Goal: Task Accomplishment & Management: Use online tool/utility

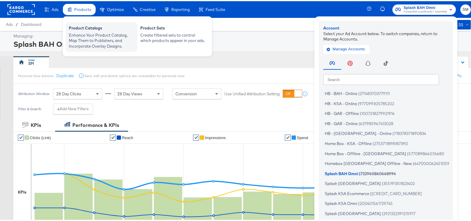
click at [88, 28] on div "Product Catalogs" at bounding box center [102, 27] width 66 height 7
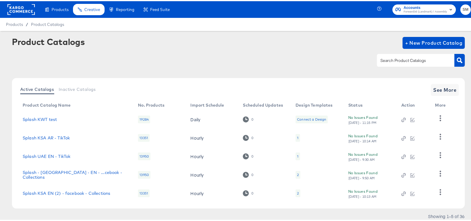
click at [409, 54] on div at bounding box center [415, 59] width 77 height 13
type input "kwt"
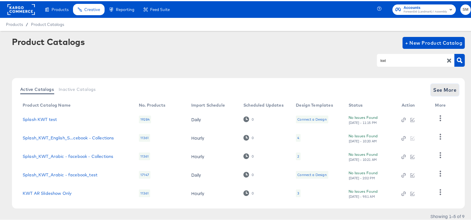
click at [440, 88] on span "See More" at bounding box center [444, 89] width 23 height 8
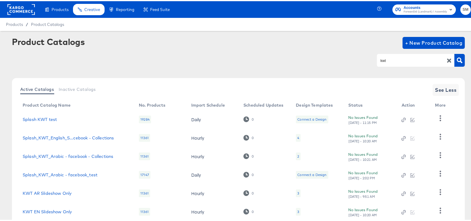
scroll to position [93, 0]
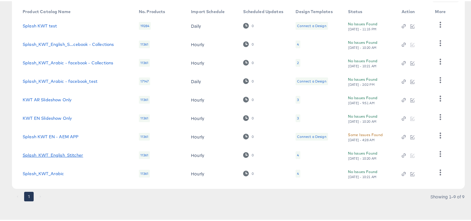
click at [67, 154] on link "Splash_KWT_English_Stitcher" at bounding box center [53, 154] width 60 height 5
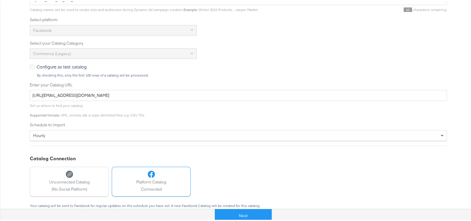
scroll to position [197, 0]
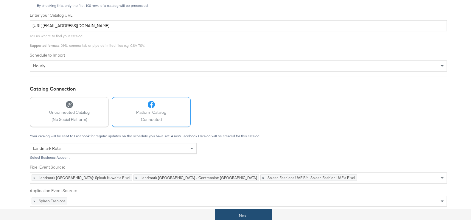
click at [256, 211] on button "Next" at bounding box center [243, 214] width 57 height 13
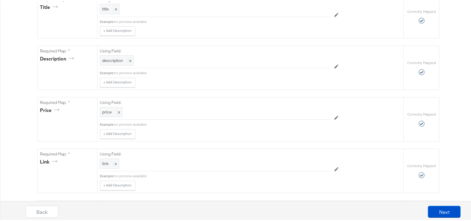
scroll to position [0, 0]
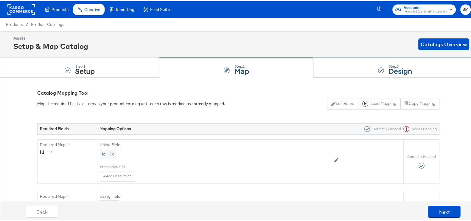
click at [370, 61] on div "Step: 3 Design" at bounding box center [395, 67] width 163 height 20
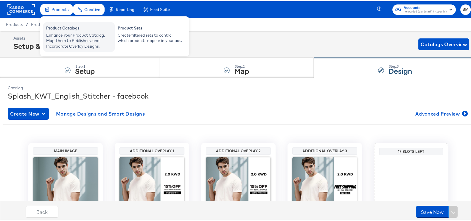
click at [67, 43] on div "Enhance Your Product Catalog, Map Them to Publishers, and Incorporate Overlay D…" at bounding box center [79, 39] width 66 height 17
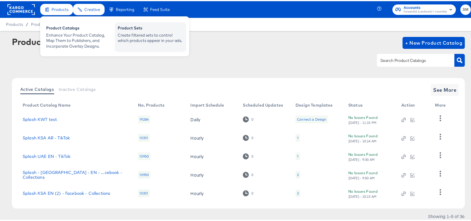
click at [130, 37] on div "Create filtered sets to control which products appear in your ads." at bounding box center [151, 36] width 66 height 11
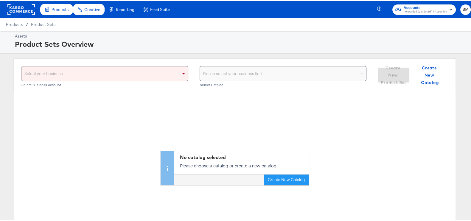
click at [124, 73] on div "Select your business" at bounding box center [104, 72] width 166 height 14
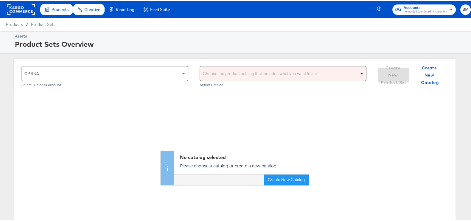
click at [280, 74] on div "Choose the product catalog that includes what you want to sell" at bounding box center [283, 72] width 166 height 14
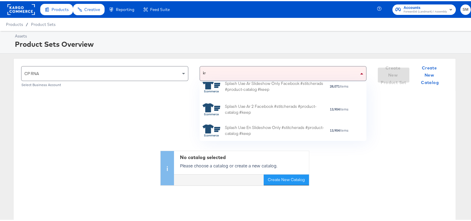
scroll to position [6, 6]
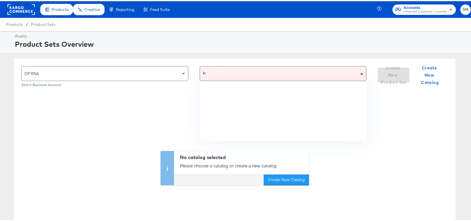
type input "kwt"
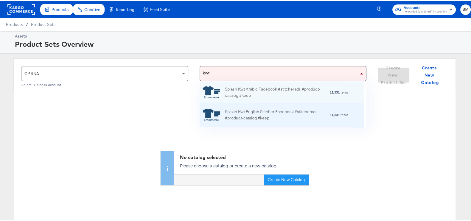
click at [265, 115] on div "Splash Kwt English Stitcher Facebook #stitcherads #product-catalog #keep" at bounding box center [277, 114] width 104 height 13
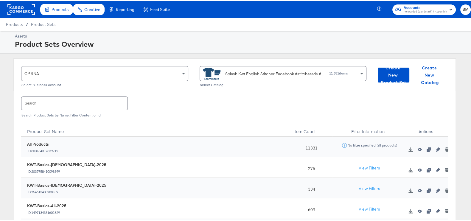
click at [437, 9] on span "Forward3d (Landmark) / Assembly" at bounding box center [424, 10] width 43 height 5
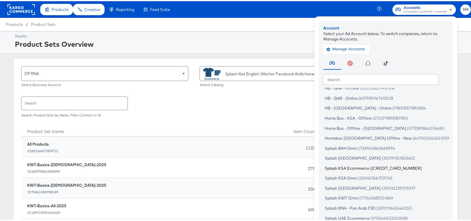
scroll to position [36, 0]
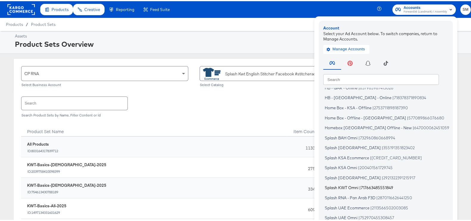
click at [347, 187] on span "Splash KWT Omni" at bounding box center [342, 186] width 34 height 5
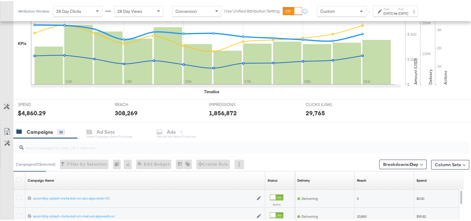
scroll to position [200, 0]
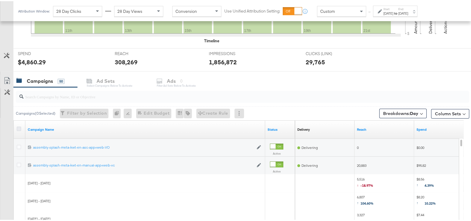
click at [20, 127] on icon at bounding box center [19, 127] width 4 height 4
click at [0, 0] on input "checkbox" at bounding box center [0, 0] width 0 height 0
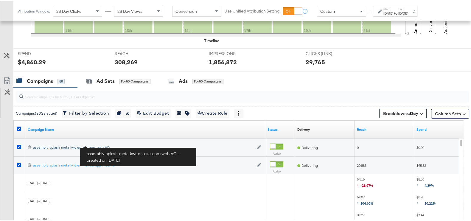
click at [102, 144] on div "assembly-splash-meta-kwt-en-asc-app+web-VO assembly-splash-meta-kwt-en-asc-app+…" at bounding box center [143, 146] width 220 height 5
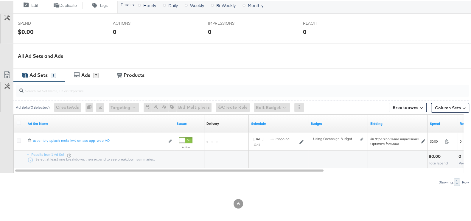
scroll to position [229, 0]
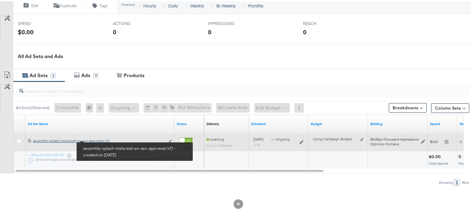
click at [88, 138] on div "assembly-splash-meta-kwt-en-asc-app+web-VO assembly-splash-meta-kwt-en-asc-app+…" at bounding box center [99, 139] width 132 height 5
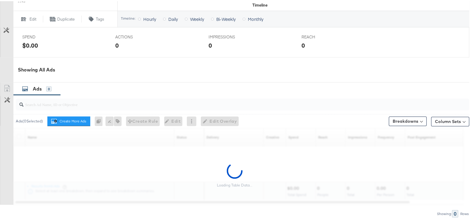
scroll to position [272, 0]
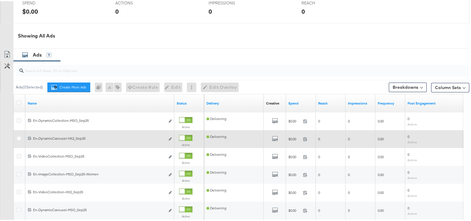
click at [169, 141] on button "Edit ad" at bounding box center [170, 138] width 4 height 6
click at [170, 139] on icon "link" at bounding box center [170, 137] width 3 height 3
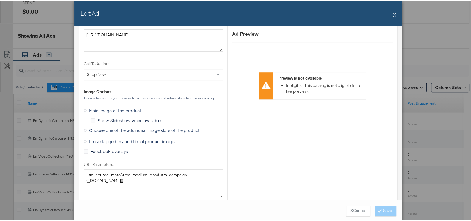
scroll to position [519, 0]
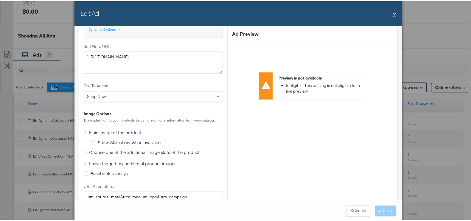
click at [115, 151] on span "Choose one of the additional image slots of the product" at bounding box center [144, 151] width 110 height 6
click at [0, 0] on input "Choose one of the additional image slots of the product" at bounding box center [0, 0] width 0 height 0
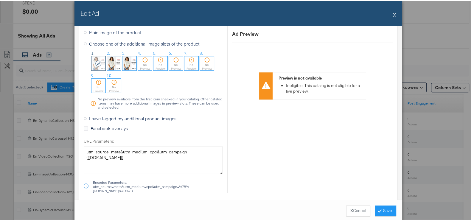
scroll to position [631, 0]
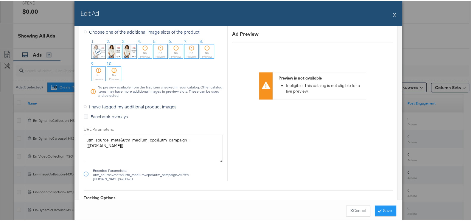
click at [110, 48] on img at bounding box center [114, 50] width 14 height 14
click at [350, 207] on button "X Cancel" at bounding box center [358, 209] width 24 height 11
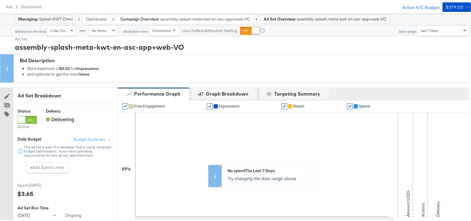
scroll to position [0, 0]
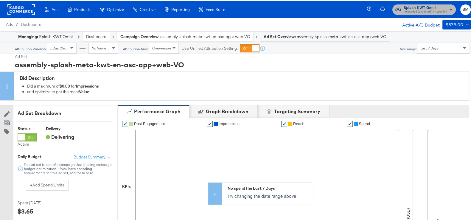
click at [416, 4] on span "Splash KWT Omni" at bounding box center [424, 7] width 43 height 6
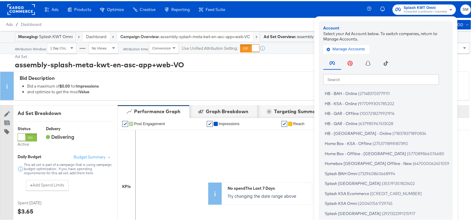
scroll to position [36, 0]
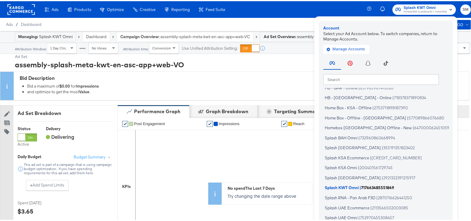
click at [352, 184] on span "Splash KWT Omni" at bounding box center [342, 186] width 34 height 5
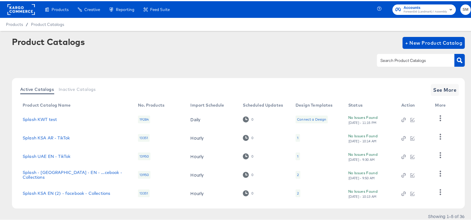
click at [436, 62] on input "text" at bounding box center [410, 59] width 63 height 7
type input "kwt"
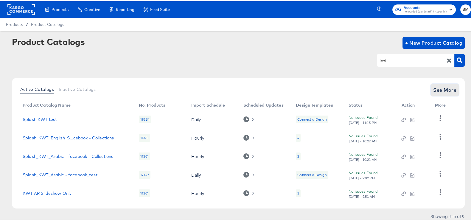
click at [433, 87] on span "See More" at bounding box center [444, 89] width 23 height 8
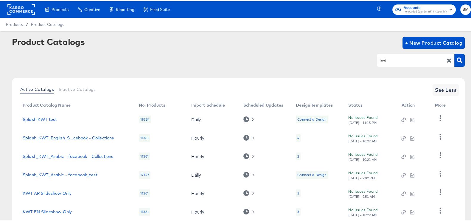
scroll to position [93, 0]
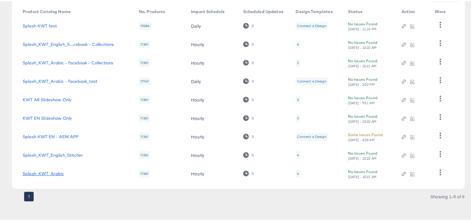
click at [58, 172] on link "Splash_KWT_Arabic" at bounding box center [43, 172] width 41 height 5
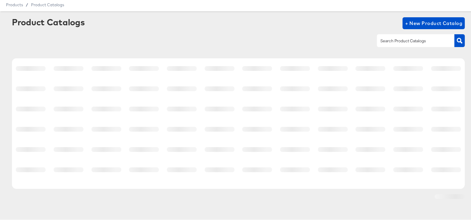
scroll to position [19, 0]
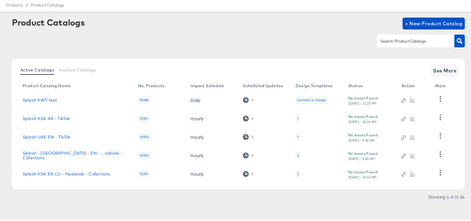
click at [412, 39] on input "text" at bounding box center [410, 40] width 63 height 7
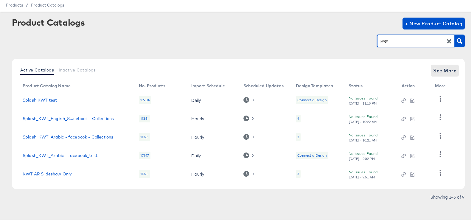
type input "kwt#"
click at [443, 67] on span "See More" at bounding box center [444, 69] width 23 height 8
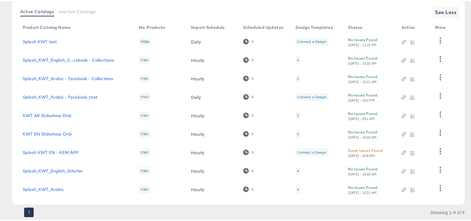
scroll to position [93, 0]
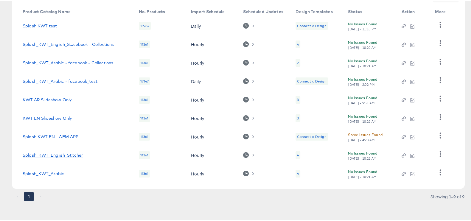
click at [65, 154] on link "Splash_KWT_English_Stitcher" at bounding box center [53, 154] width 60 height 5
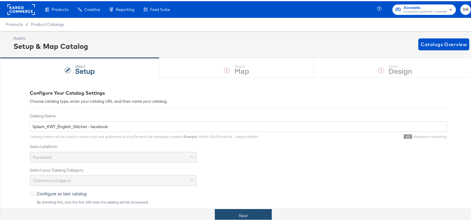
click at [240, 214] on button "Next" at bounding box center [243, 214] width 57 height 13
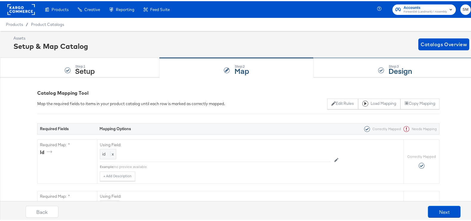
click at [378, 66] on div at bounding box center [381, 69] width 6 height 6
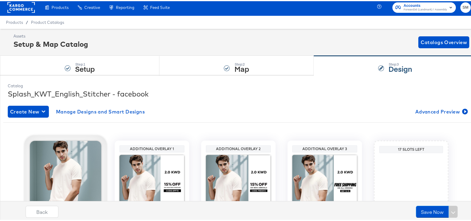
scroll to position [63, 0]
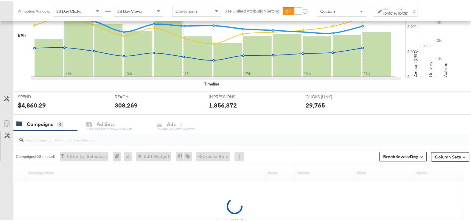
scroll to position [213, 0]
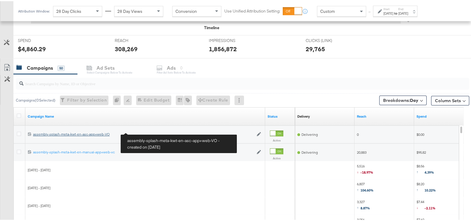
click at [99, 132] on div "assembly-splash-meta-kwt-en-asc-app+web-VO assembly-splash-meta-kwt-en-asc-app+…" at bounding box center [143, 133] width 220 height 5
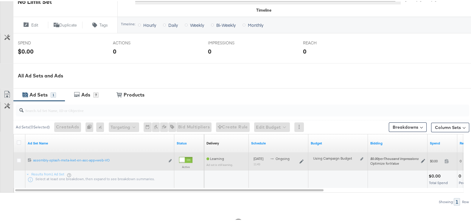
scroll to position [229, 0]
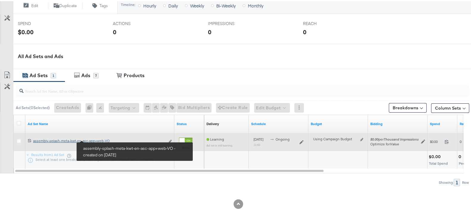
click at [98, 137] on div "assembly-splash-meta-kwt-en-asc-app+web-VO assembly-splash-meta-kwt-en-asc-app+…" at bounding box center [99, 139] width 132 height 5
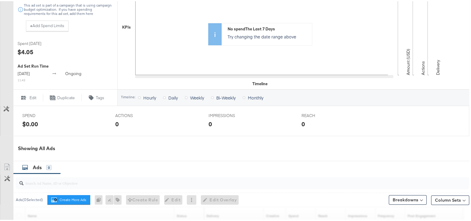
scroll to position [260, 0]
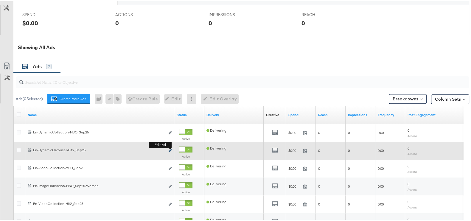
click at [170, 151] on icon "link" at bounding box center [170, 149] width 3 height 3
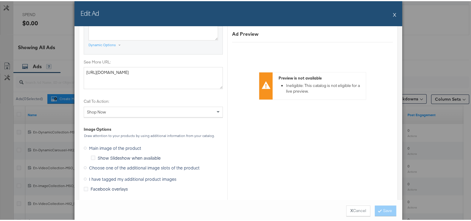
scroll to position [594, 0]
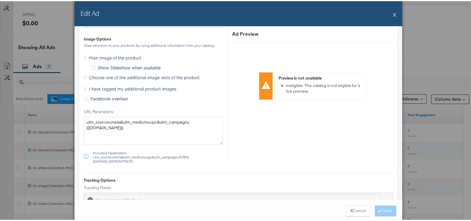
click at [177, 73] on span "Choose one of the additional image slots of the product" at bounding box center [144, 76] width 110 height 6
click at [0, 0] on input "Choose one of the additional image slots of the product" at bounding box center [0, 0] width 0 height 0
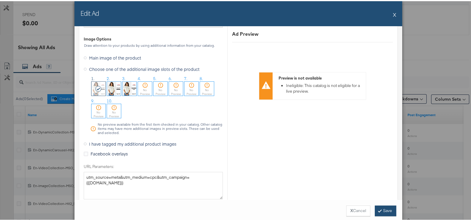
click at [381, 213] on button "Save" at bounding box center [385, 209] width 21 height 11
